Goal: Transaction & Acquisition: Purchase product/service

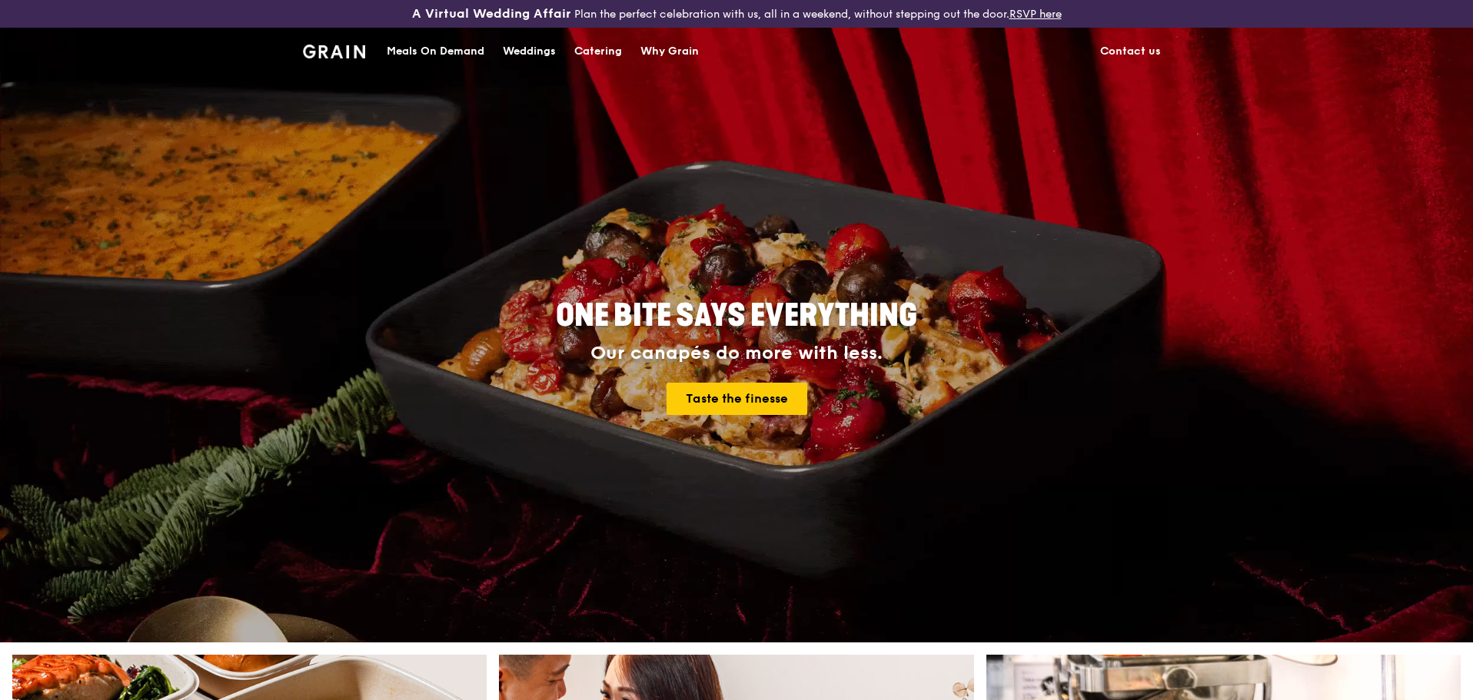
scroll to position [384, 0]
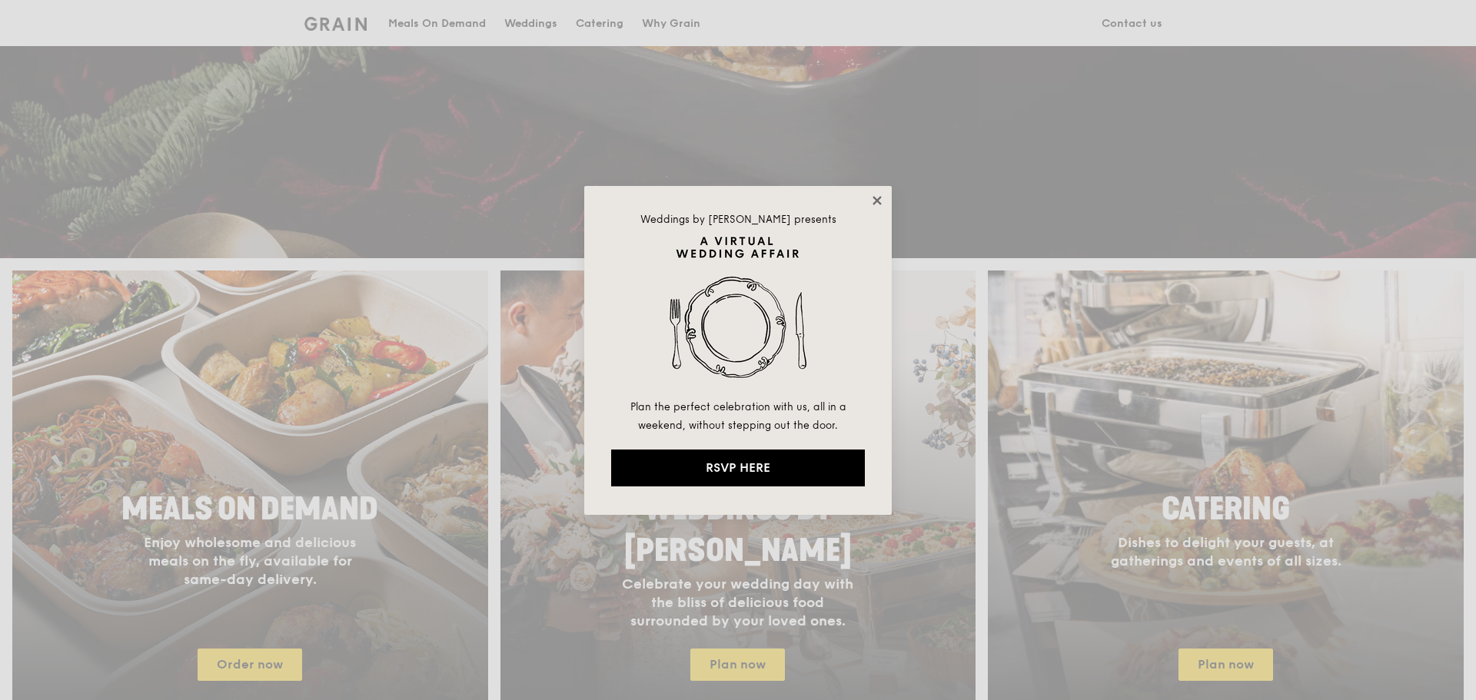
click at [878, 201] on icon at bounding box center [876, 200] width 8 height 8
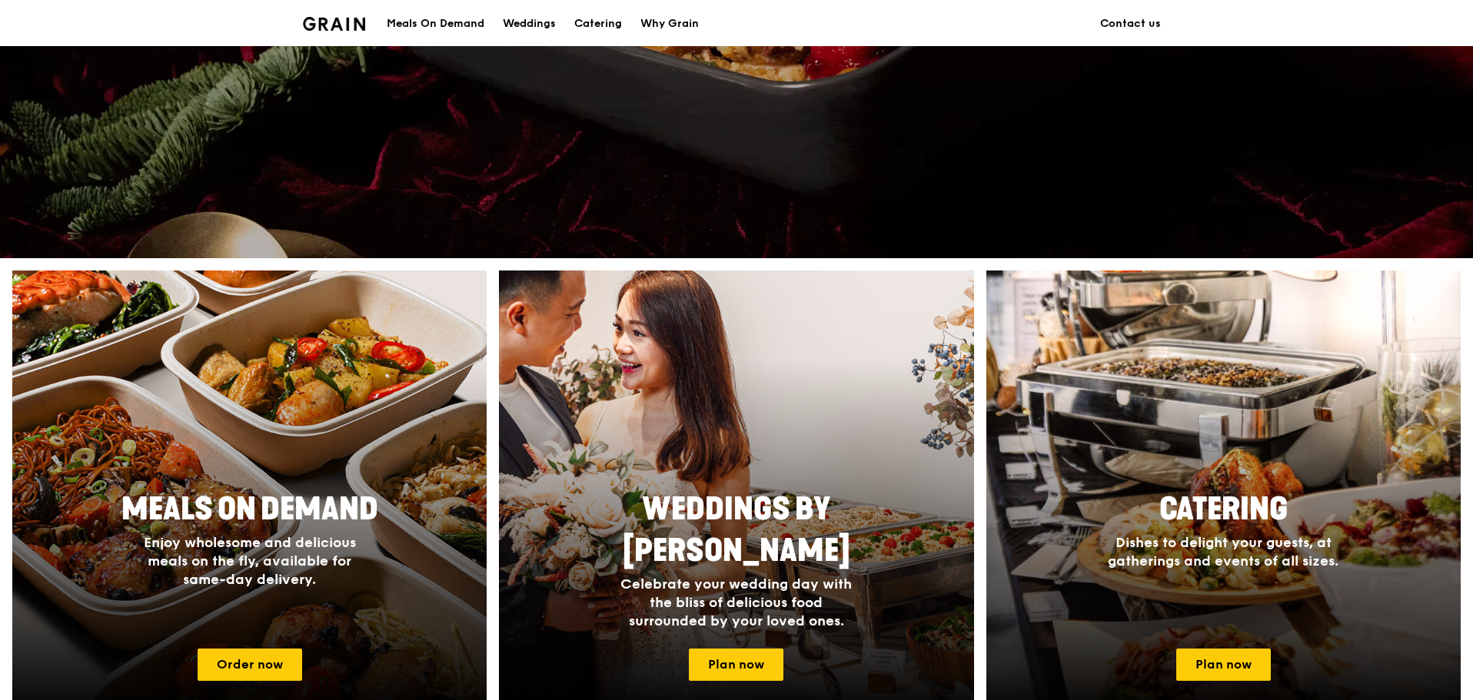
click at [424, 20] on div "Meals On Demand" at bounding box center [436, 24] width 98 height 46
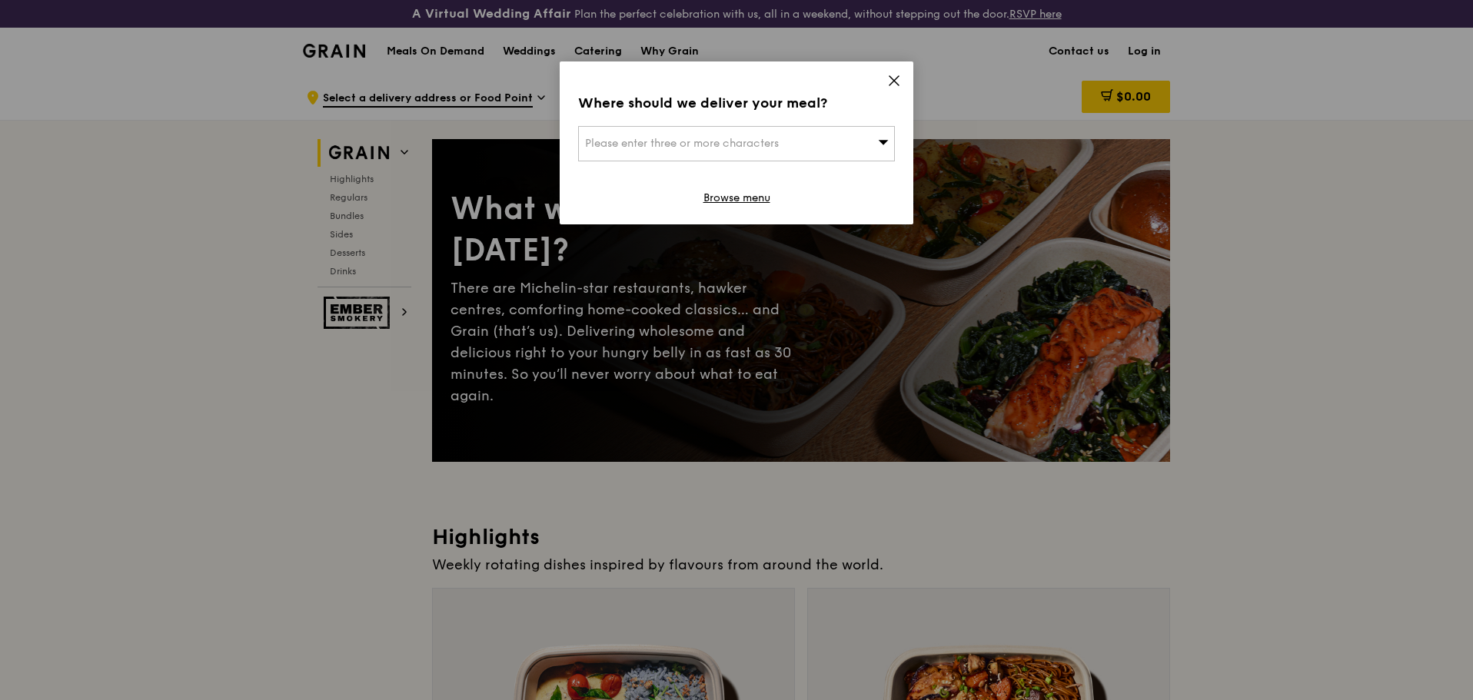
click at [819, 126] on div "Please enter three or more characters" at bounding box center [736, 143] width 317 height 35
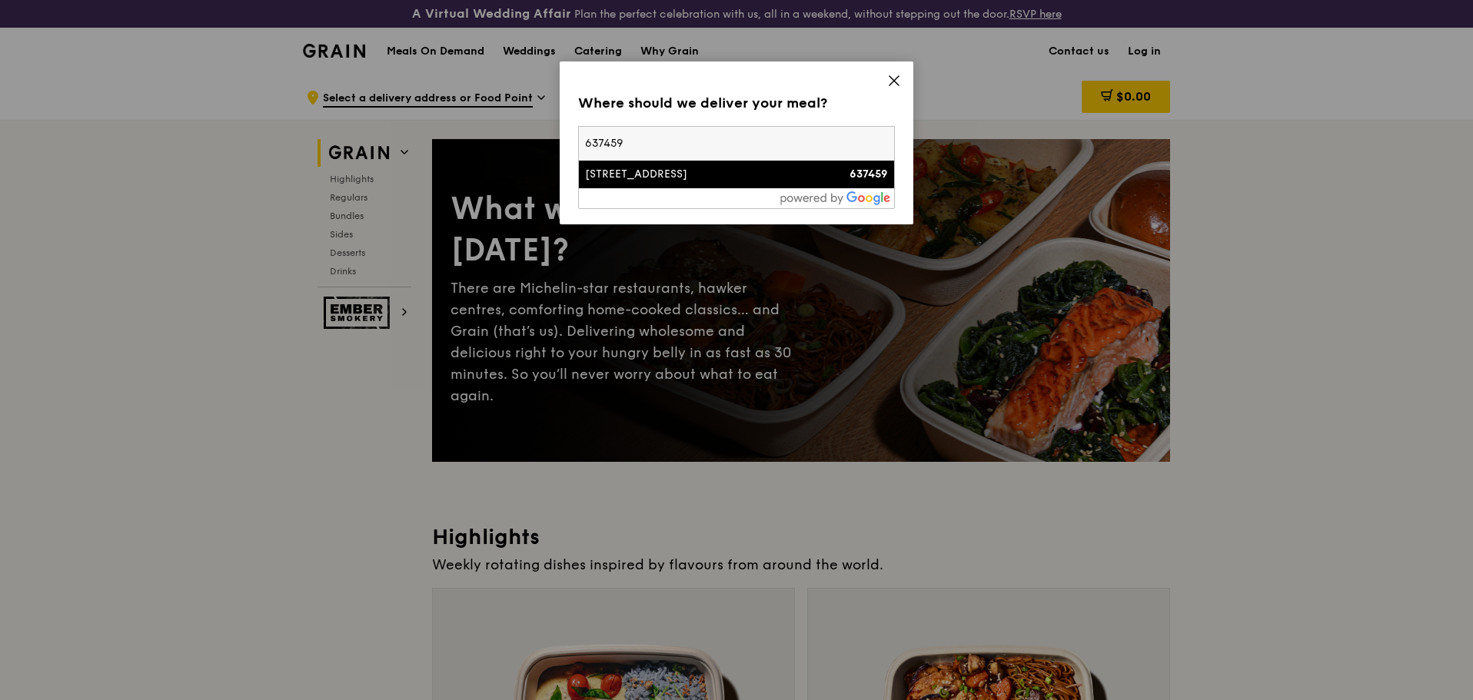
type input "637459"
click at [663, 168] on div "[STREET_ADDRESS]" at bounding box center [699, 174] width 228 height 15
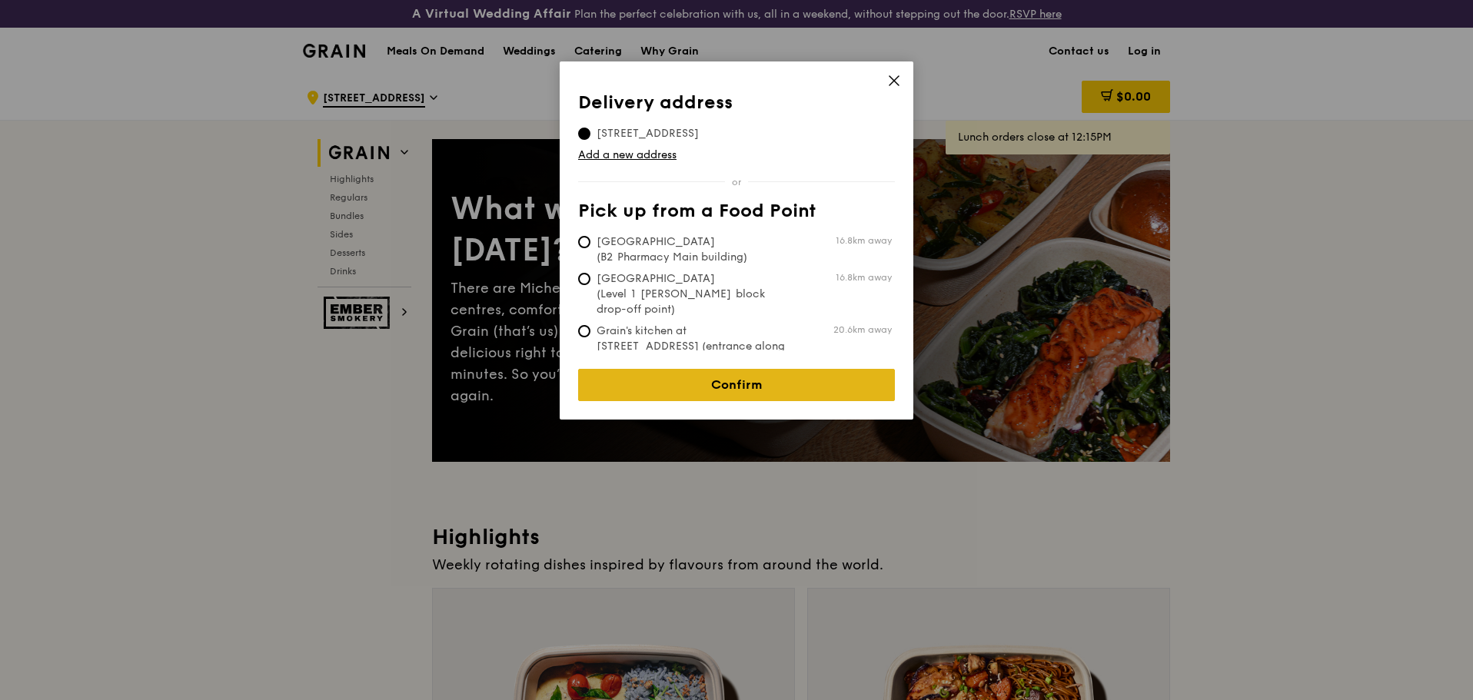
click at [757, 369] on link "Confirm" at bounding box center [736, 385] width 317 height 32
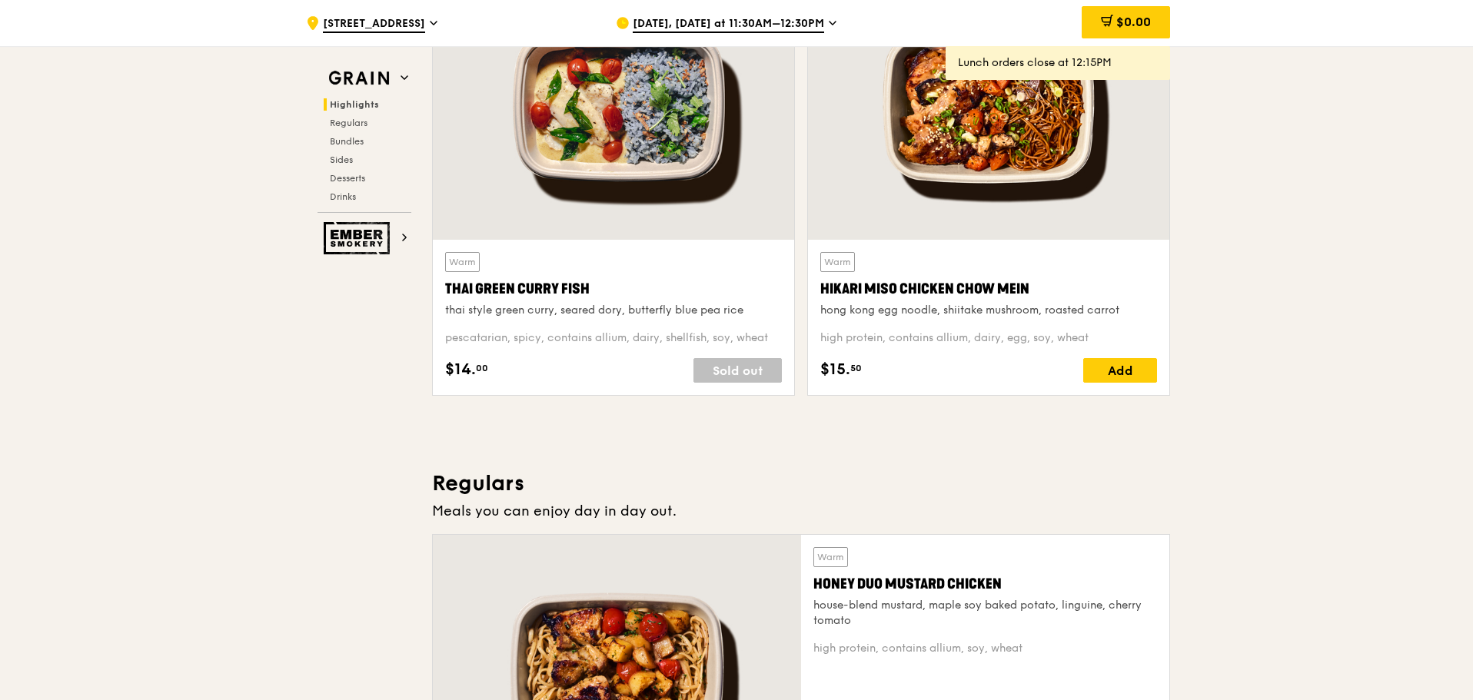
scroll to position [769, 0]
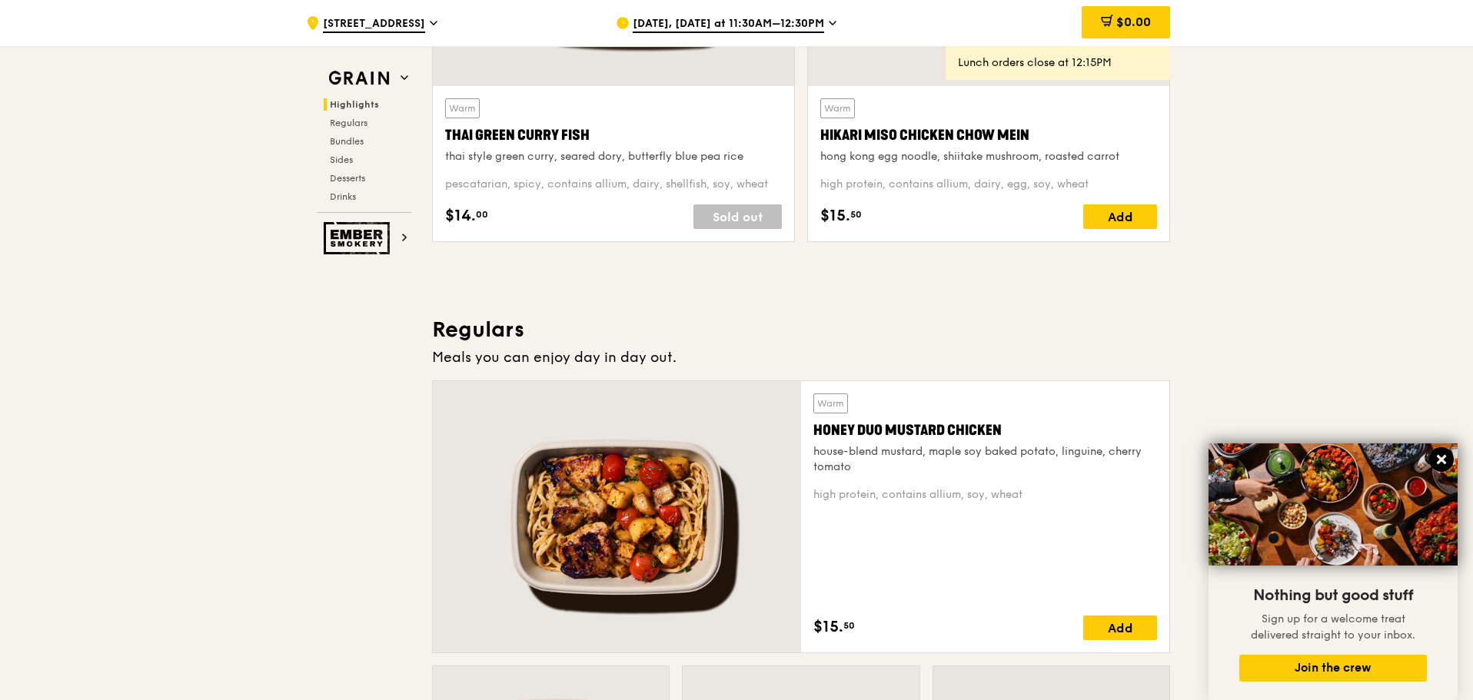
click at [1443, 464] on icon at bounding box center [1441, 460] width 14 height 14
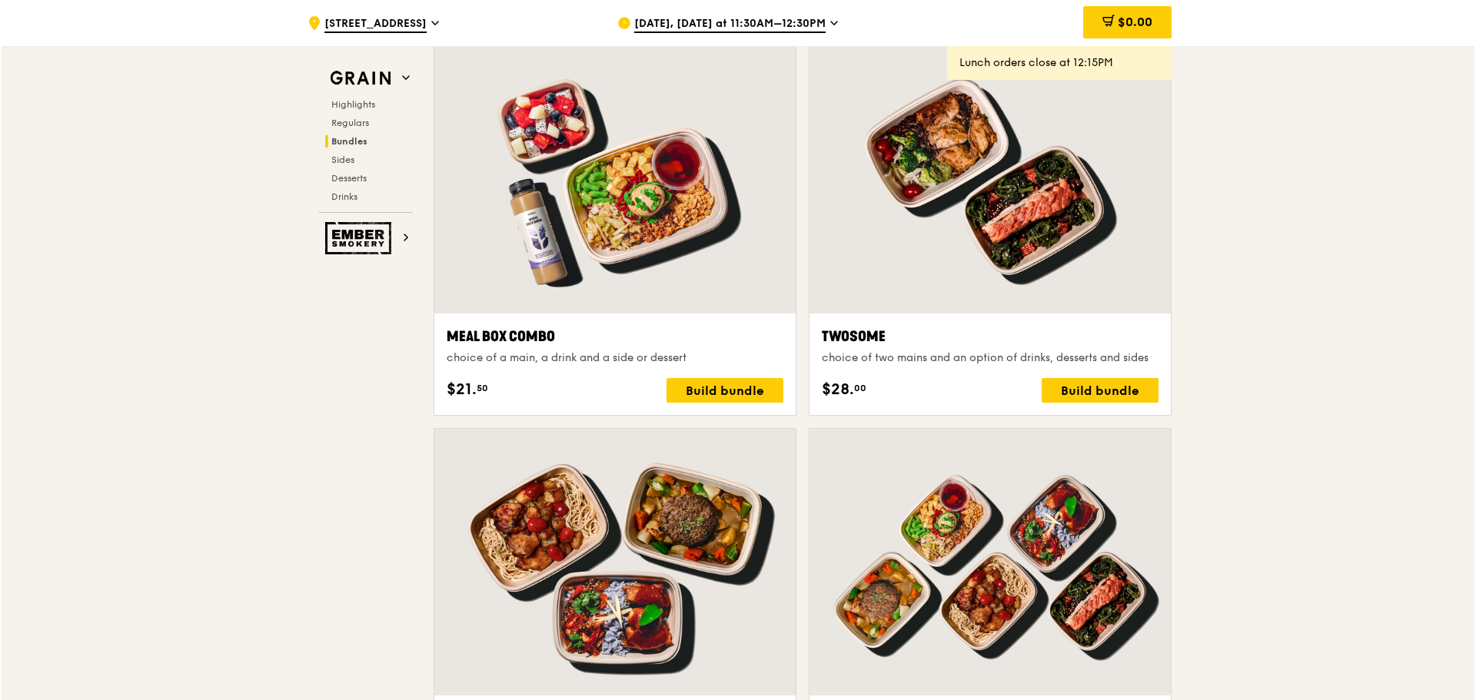
scroll to position [2536, 0]
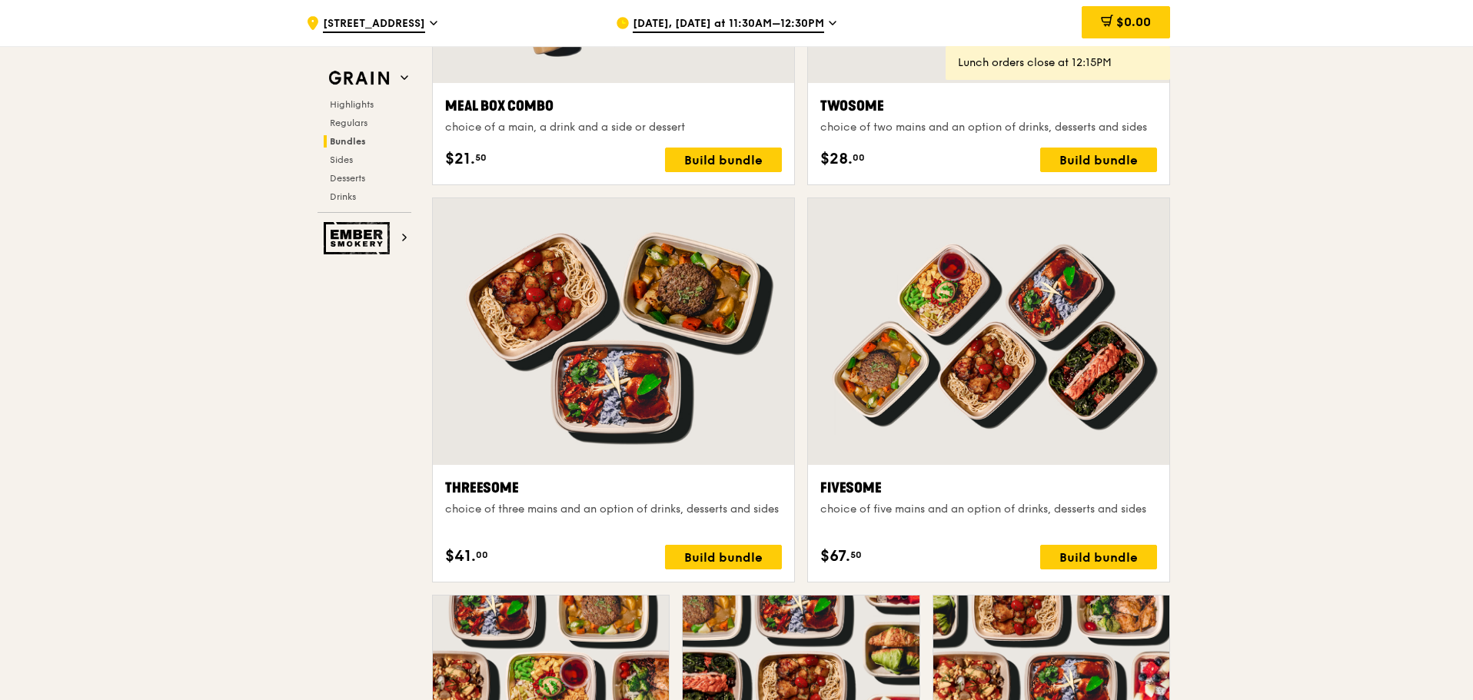
click at [450, 493] on div "Threesome" at bounding box center [613, 488] width 337 height 22
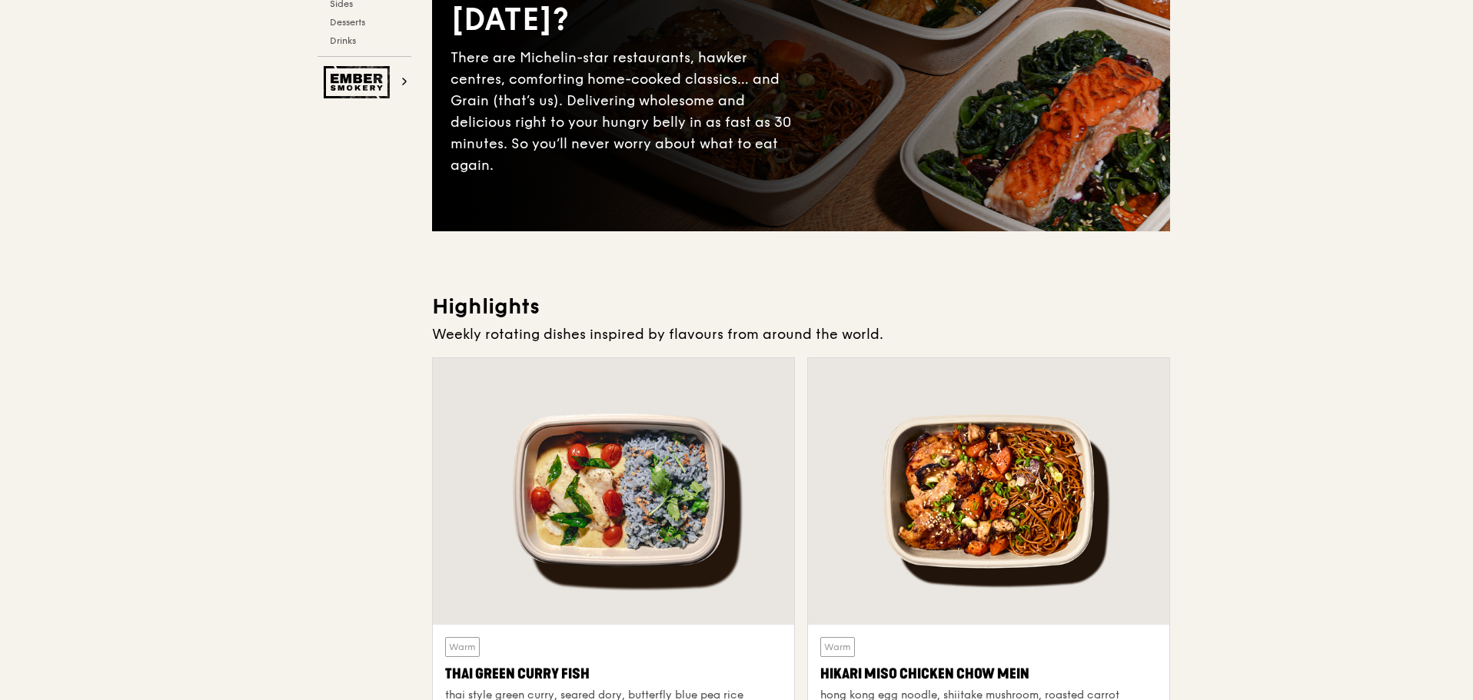
scroll to position [0, 0]
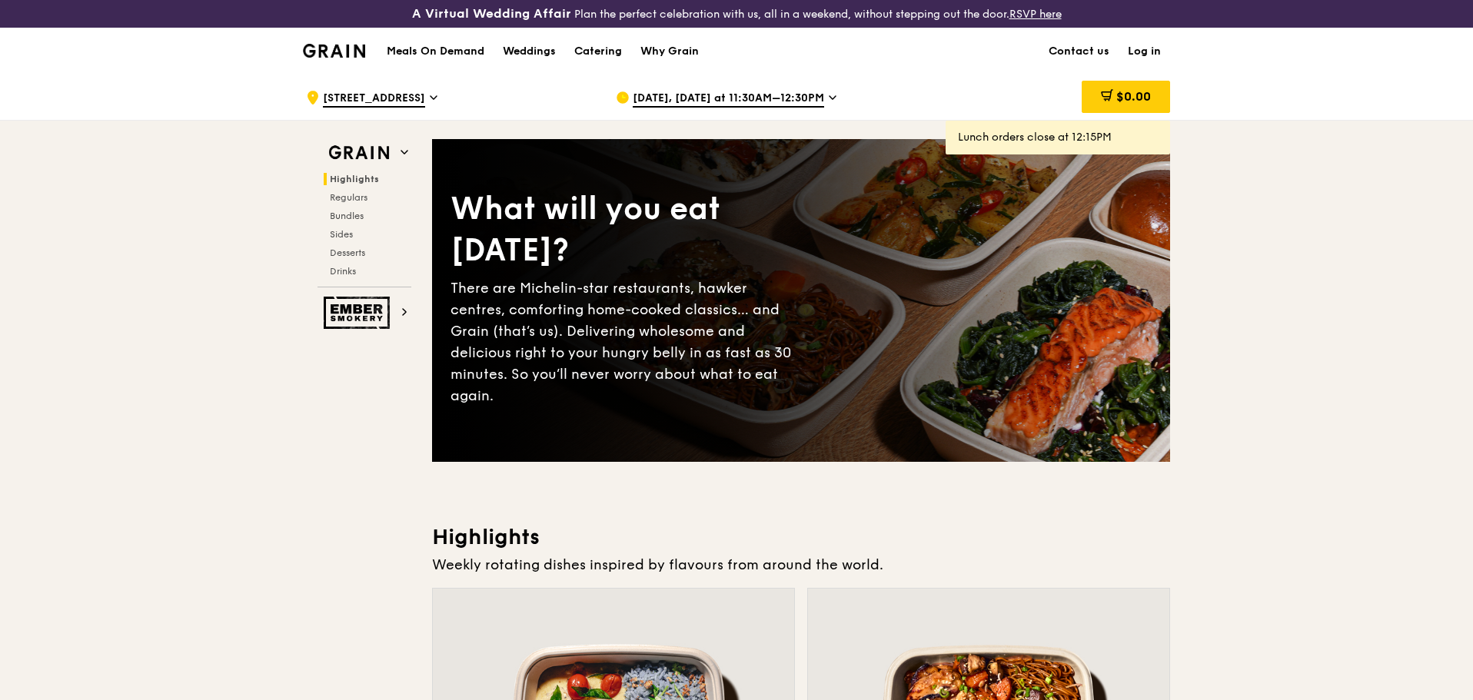
click at [729, 92] on span "[DATE], [DATE] at 11:30AM–12:30PM" at bounding box center [728, 99] width 191 height 17
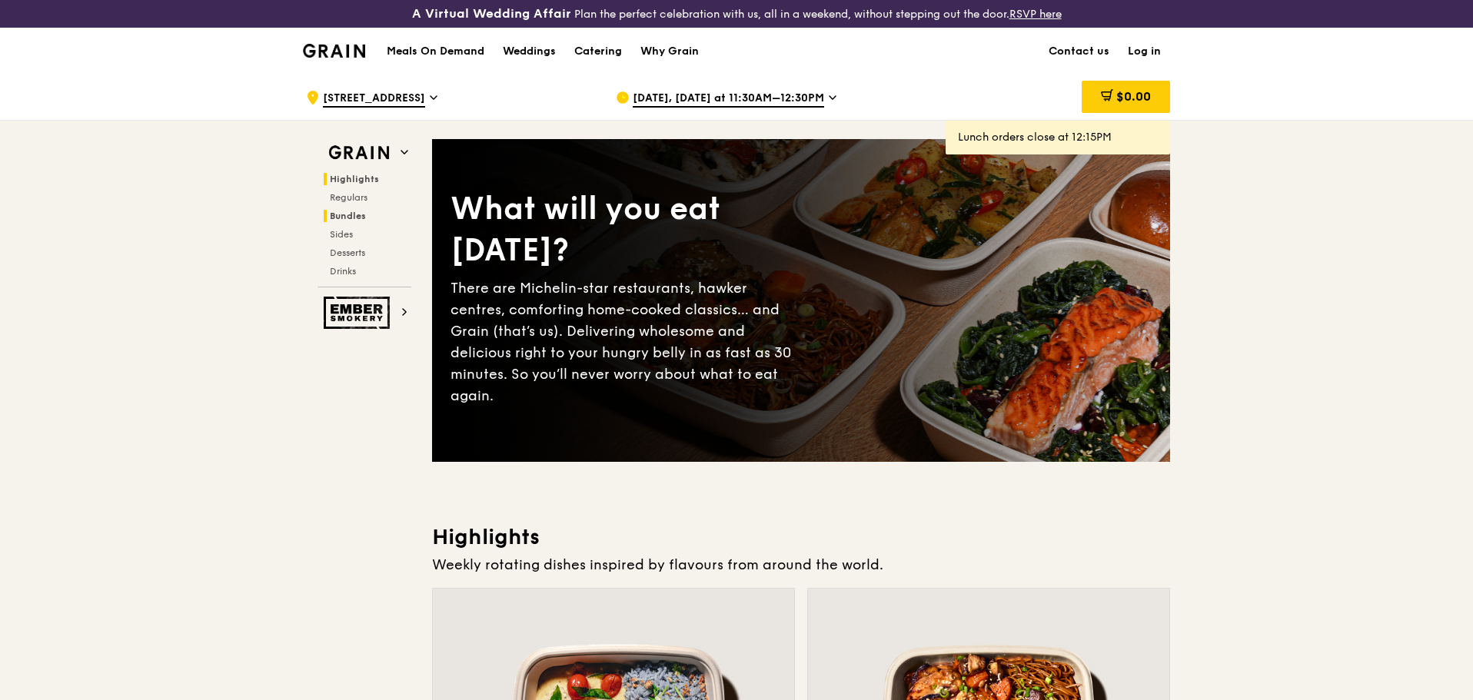
click at [342, 221] on h2 "Bundles" at bounding box center [368, 216] width 88 height 12
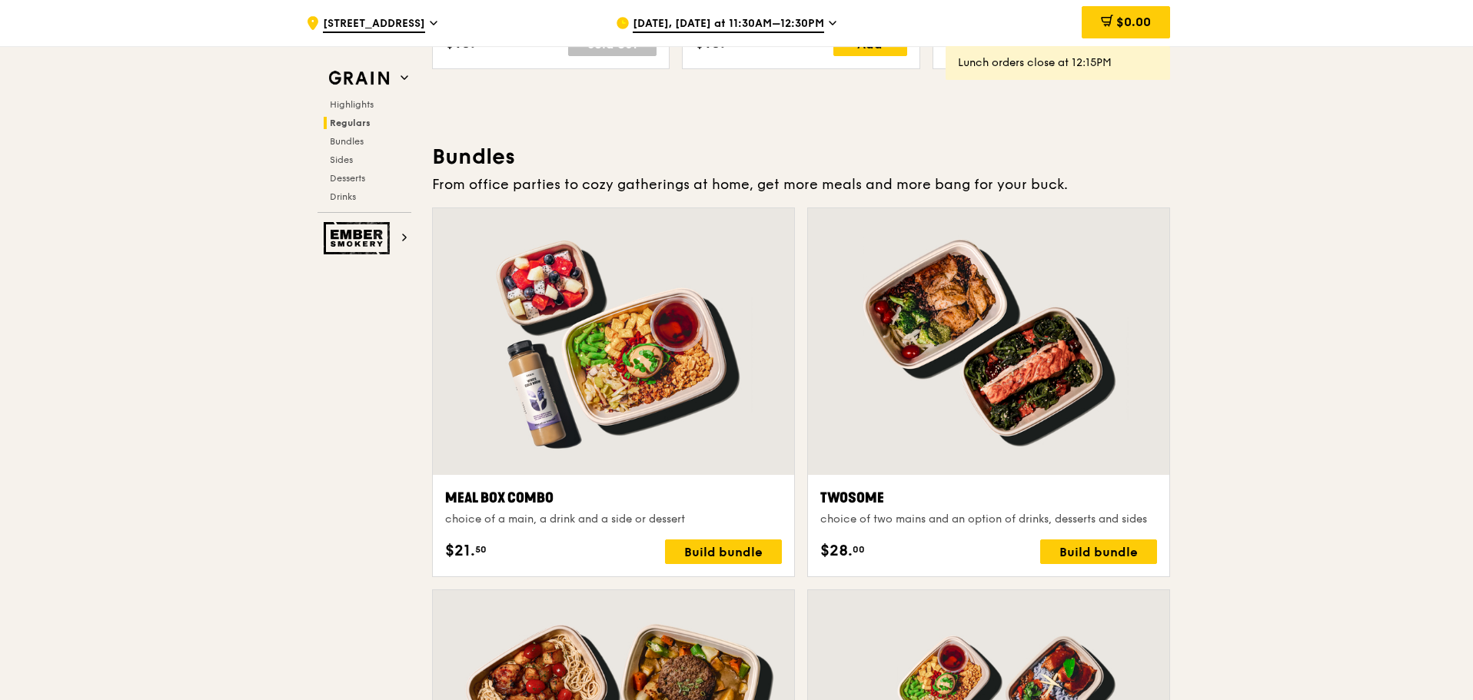
scroll to position [2227, 0]
